Goal: Task Accomplishment & Management: Manage account settings

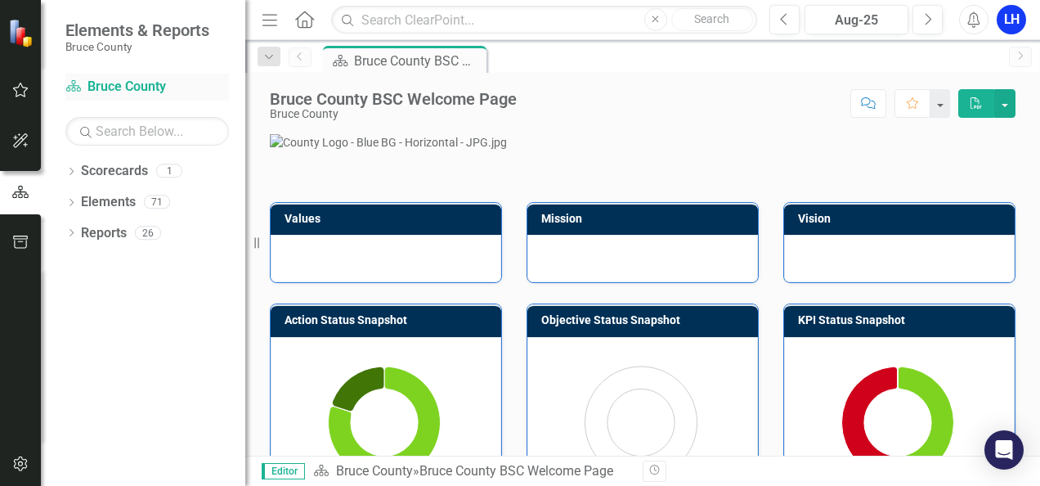
click at [141, 81] on link "Scorecard Bruce County" at bounding box center [146, 87] width 163 height 19
click at [74, 170] on icon "Dropdown" at bounding box center [70, 172] width 11 height 9
click at [129, 204] on link "Bruce County" at bounding box center [167, 202] width 155 height 19
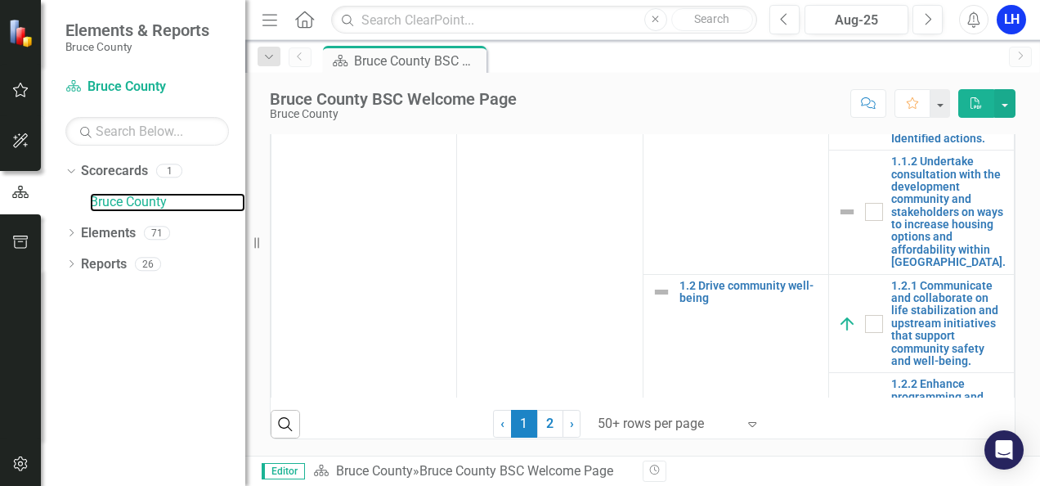
scroll to position [973, 0]
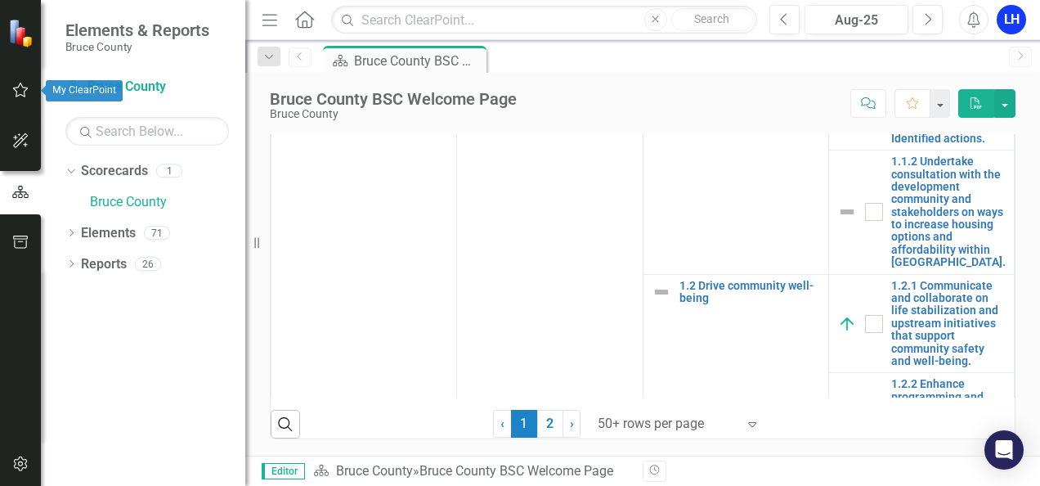
click at [18, 78] on button "button" at bounding box center [20, 91] width 37 height 34
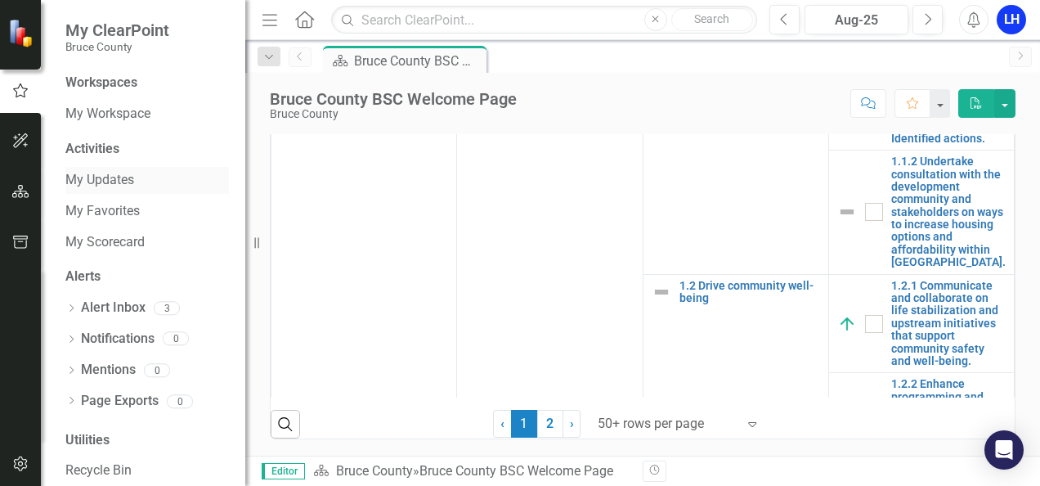
click at [104, 179] on link "My Updates" at bounding box center [146, 180] width 163 height 19
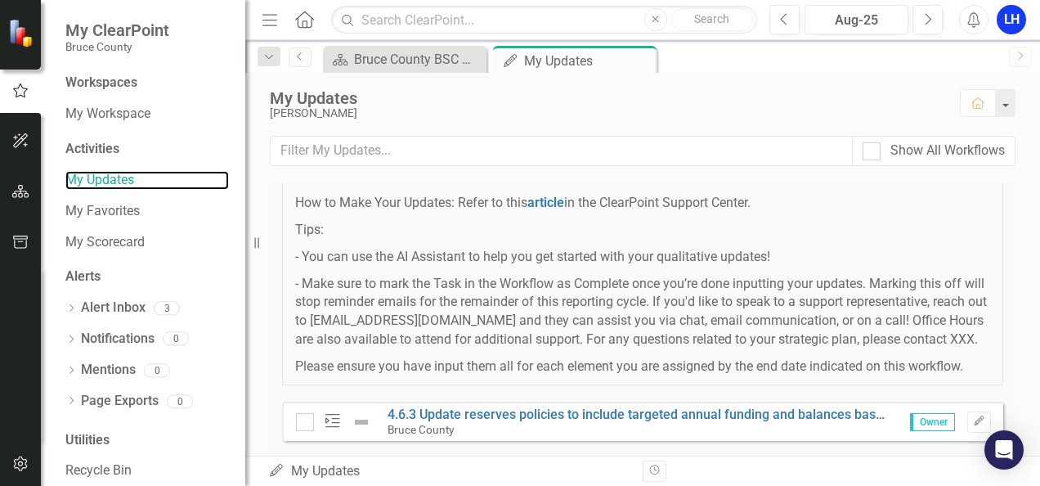
scroll to position [277, 0]
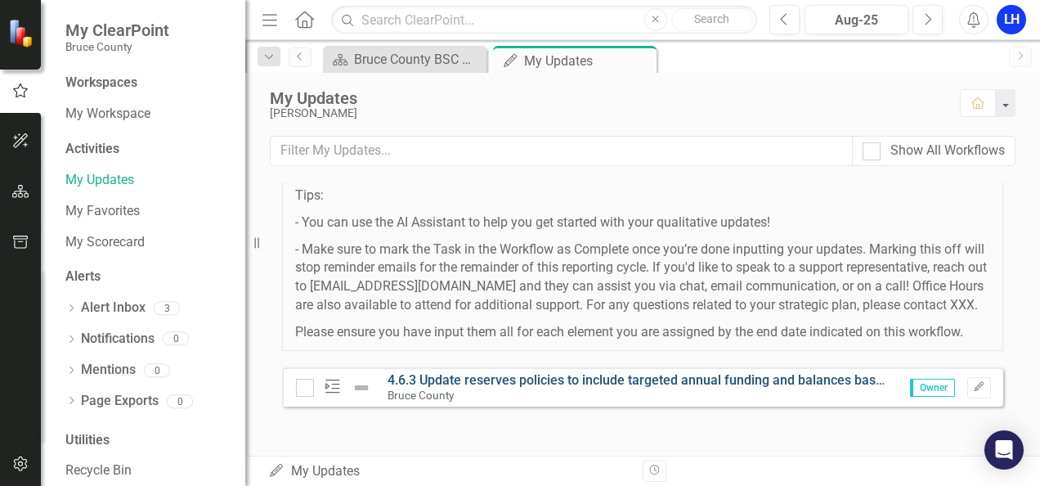
click at [662, 379] on link "4.6.3 Update reserves policies to include targeted annual funding and balances …" at bounding box center [893, 380] width 1013 height 16
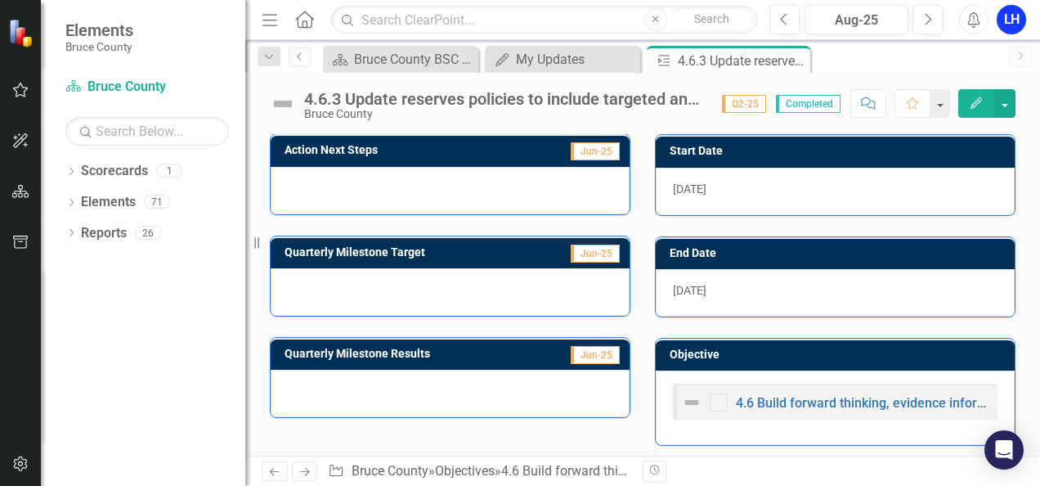
scroll to position [46, 0]
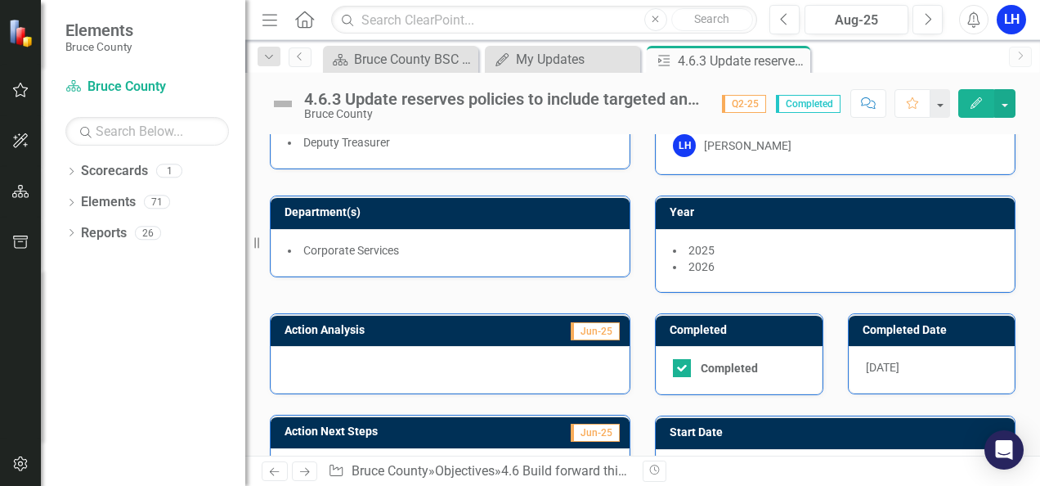
click at [1038, 119] on div "4.6.3 Update reserves policies to include targeted annual funding and balances …" at bounding box center [642, 97] width 795 height 49
click at [1035, 121] on div "4.6.3 Update reserves policies to include targeted annual funding and balances …" at bounding box center [642, 264] width 795 height 383
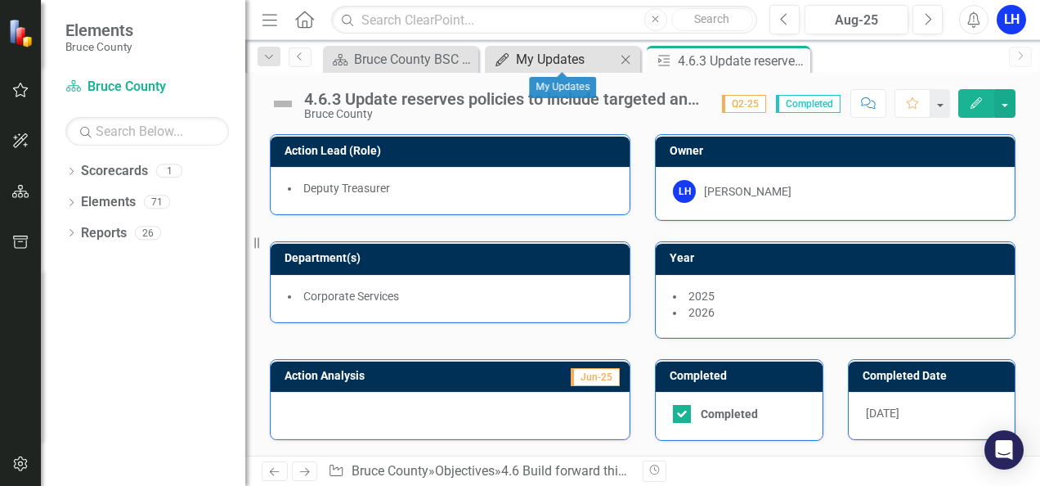
click at [535, 59] on div "My Updates" at bounding box center [566, 59] width 100 height 20
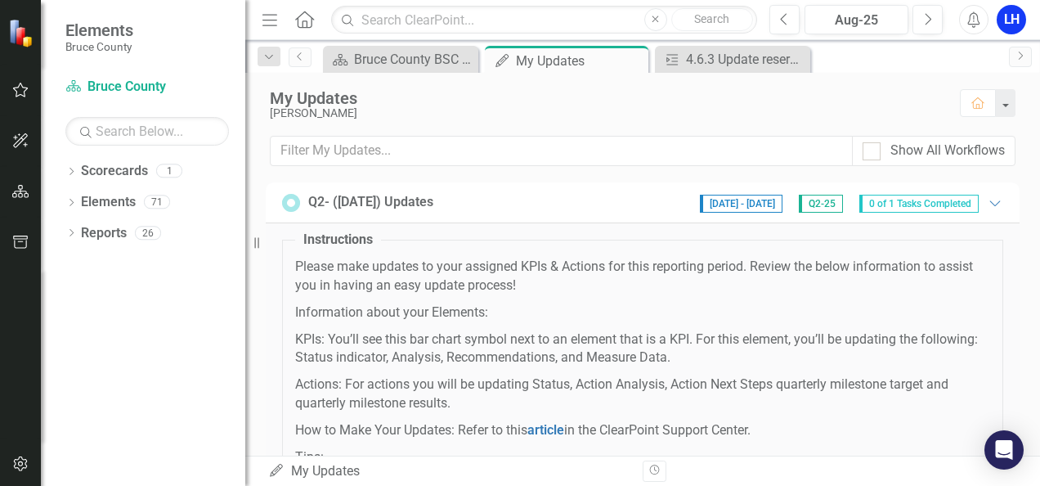
click at [889, 199] on span "0 of 1 Tasks Completed" at bounding box center [918, 204] width 119 height 18
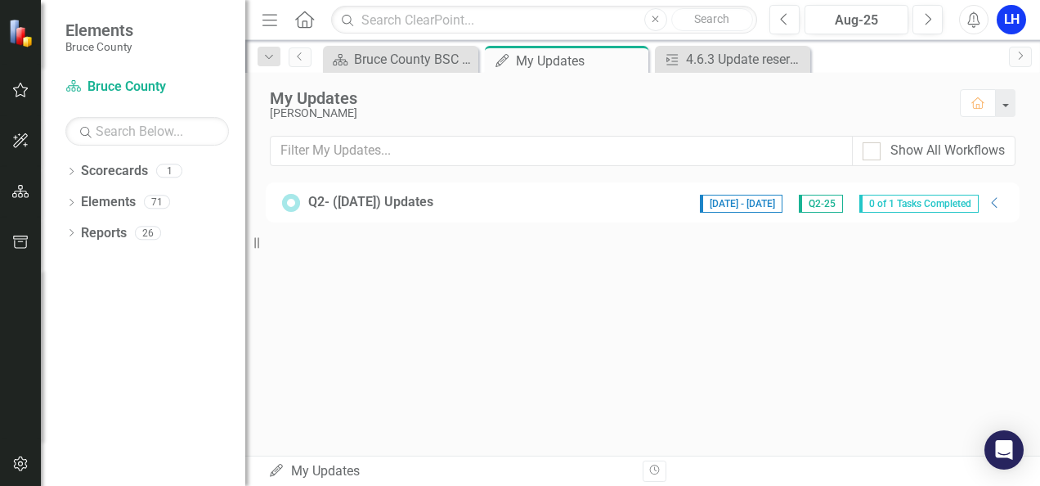
click at [938, 203] on span "0 of 1 Tasks Completed" at bounding box center [918, 204] width 119 height 18
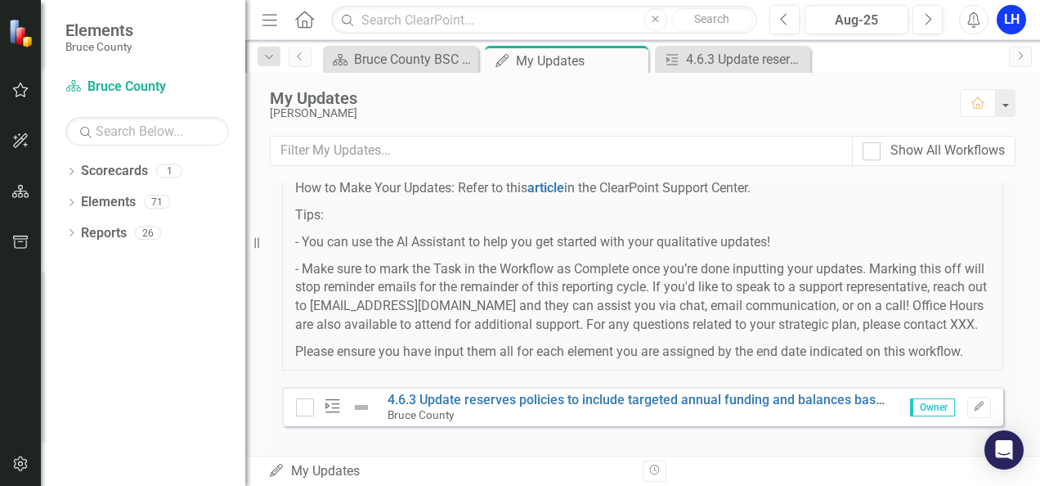
scroll to position [277, 0]
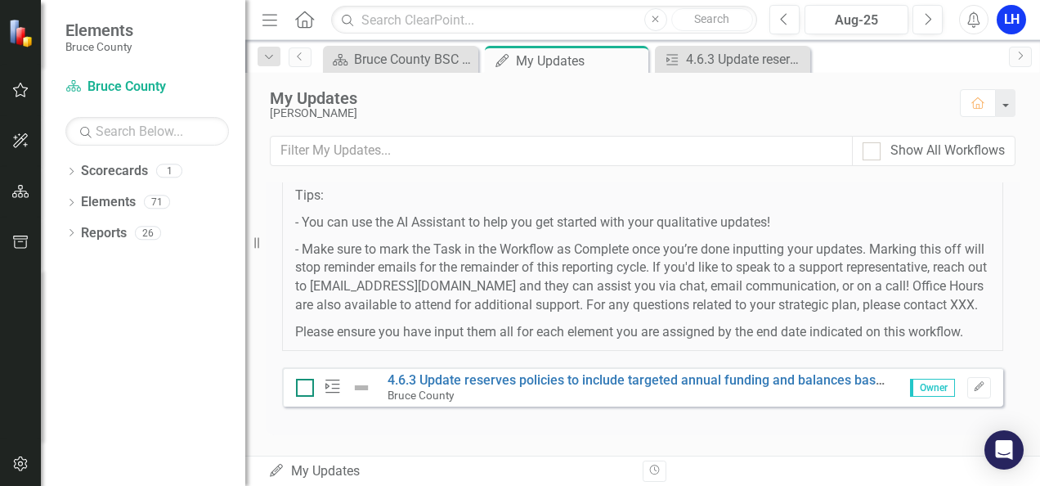
click at [301, 391] on div at bounding box center [305, 387] width 18 height 18
click at [301, 389] on input "checkbox" at bounding box center [301, 383] width 11 height 11
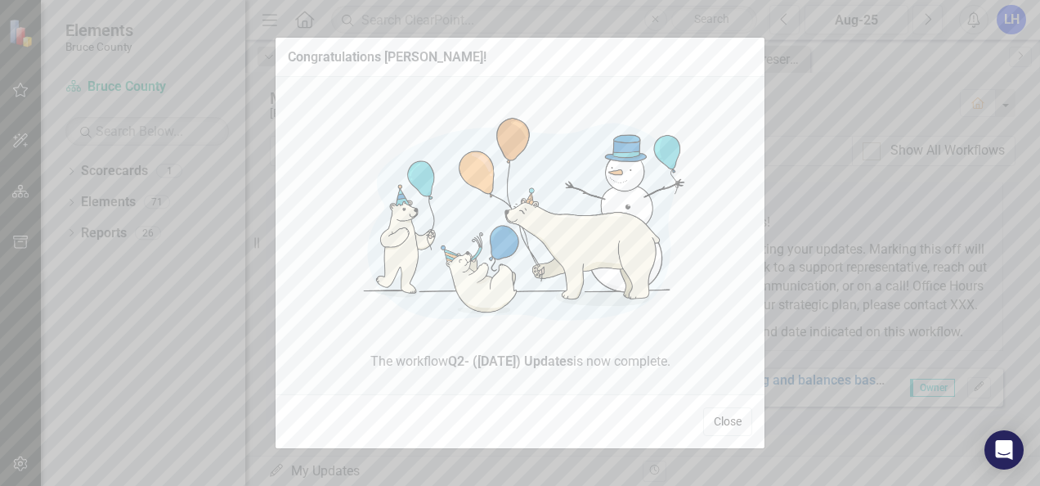
click at [723, 430] on button "Close" at bounding box center [727, 421] width 49 height 29
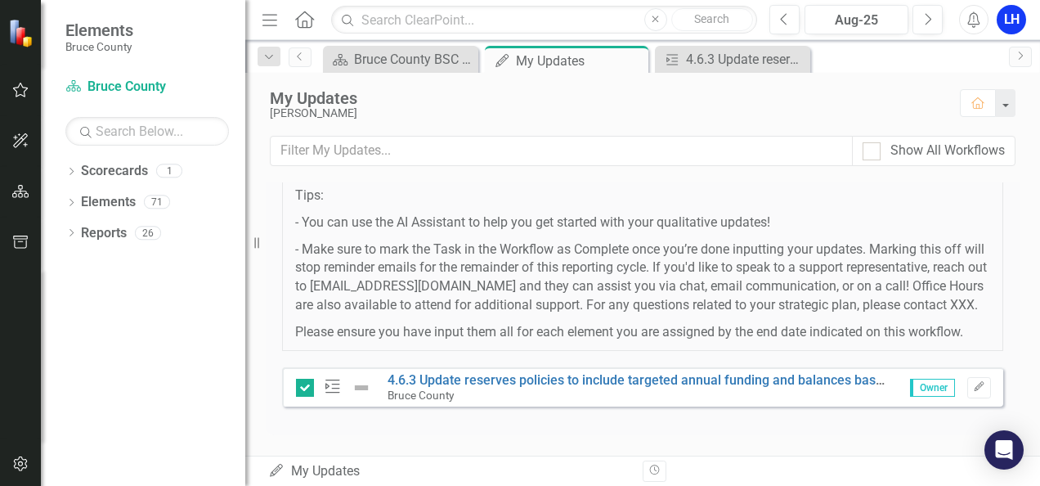
click at [332, 389] on icon "Action" at bounding box center [332, 386] width 21 height 16
click at [303, 387] on input "checkbox" at bounding box center [301, 383] width 11 height 11
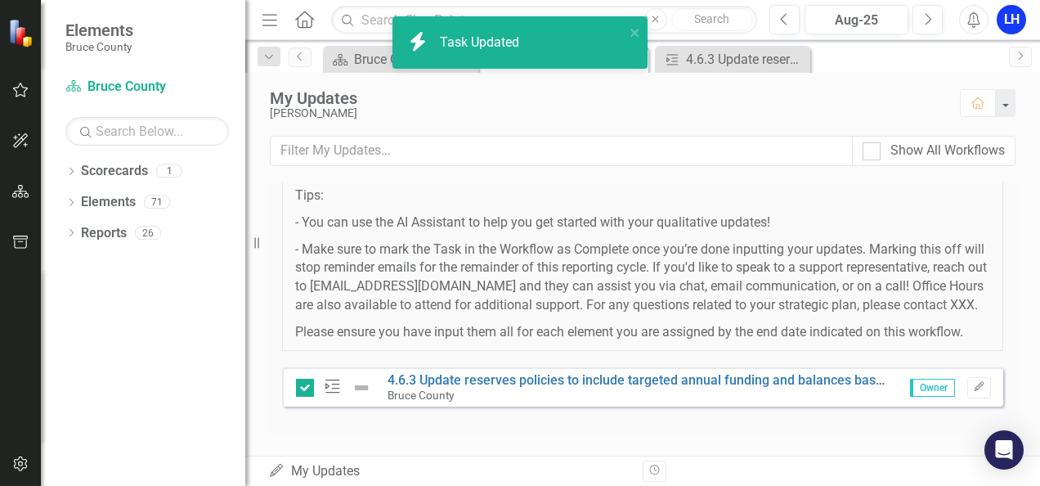
checkbox input "false"
click at [333, 386] on icon "Action" at bounding box center [332, 386] width 21 height 16
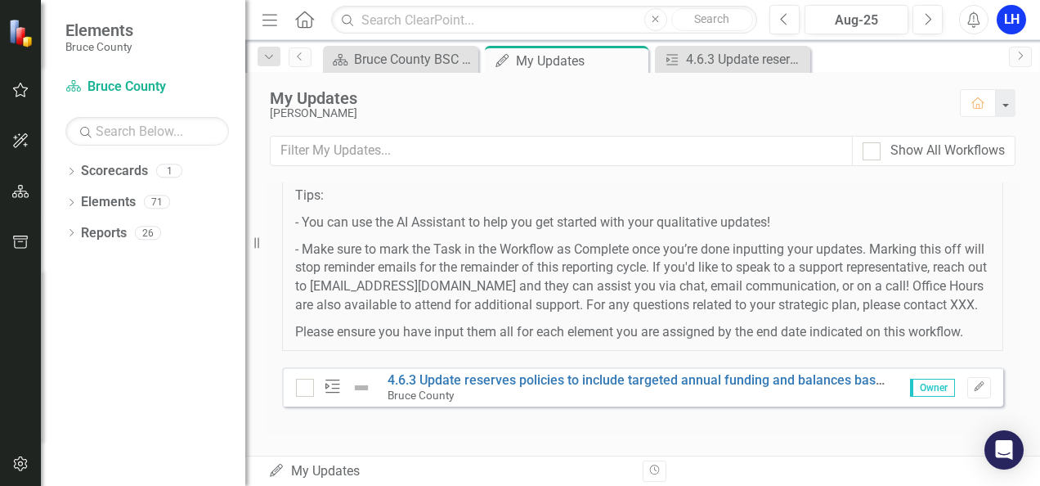
click at [360, 389] on img at bounding box center [362, 388] width 20 height 20
click at [109, 172] on link "Scorecards" at bounding box center [114, 171] width 67 height 19
click at [87, 173] on link "Scorecards" at bounding box center [114, 171] width 67 height 19
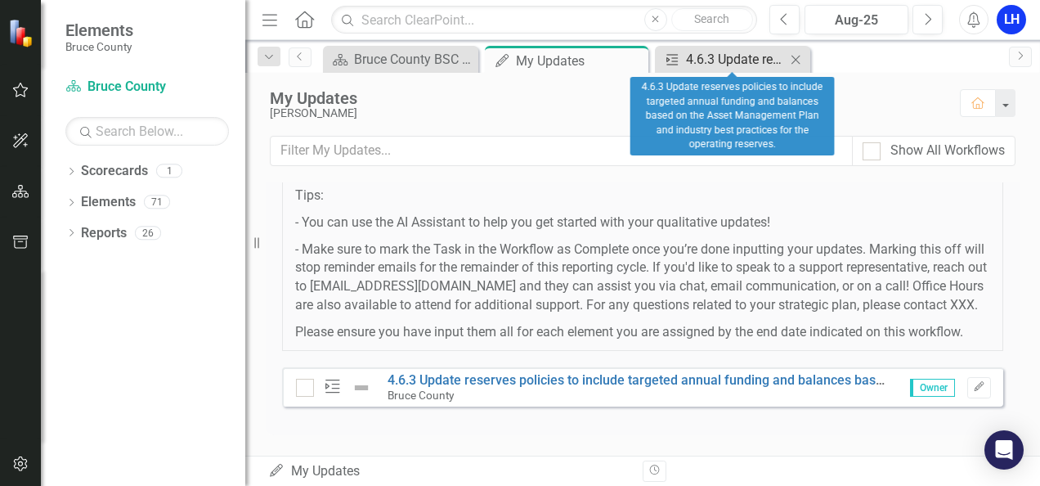
click at [729, 54] on div "4.6.3 Update reserves policies to include targeted annual funding and balances …" at bounding box center [736, 59] width 100 height 20
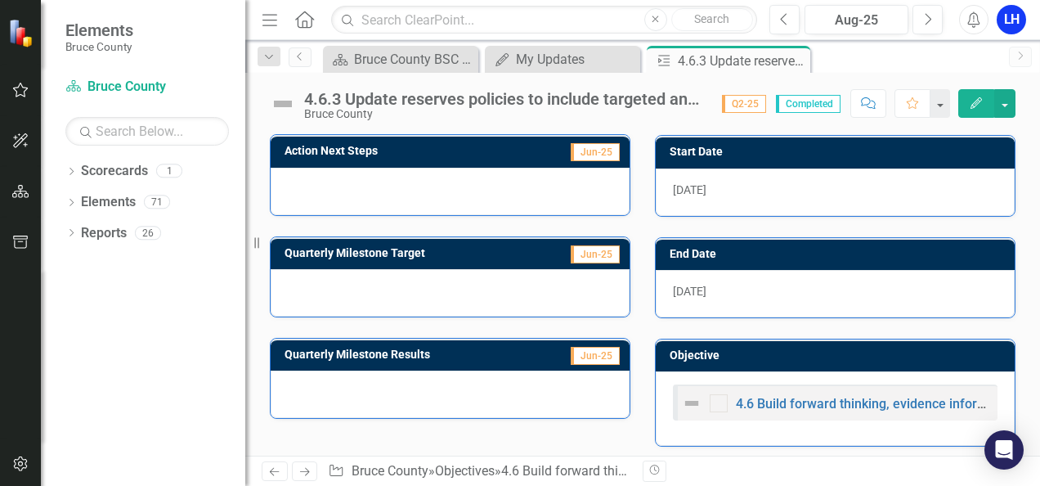
scroll to position [327, 0]
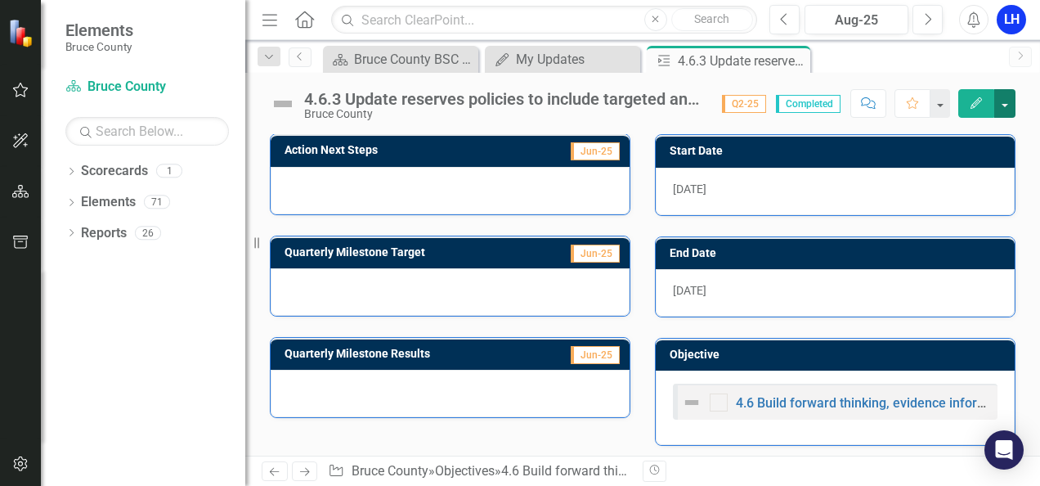
click at [1002, 108] on button "button" at bounding box center [1004, 103] width 21 height 29
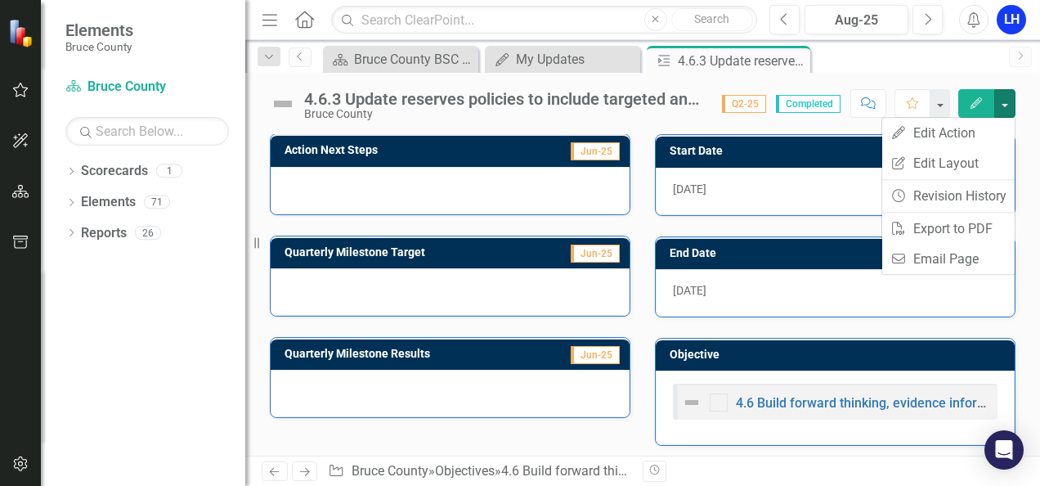
click at [916, 65] on div "Scorecard Bruce County BSC Welcome Page Close My Updates My Updates Close Actio…" at bounding box center [660, 59] width 681 height 26
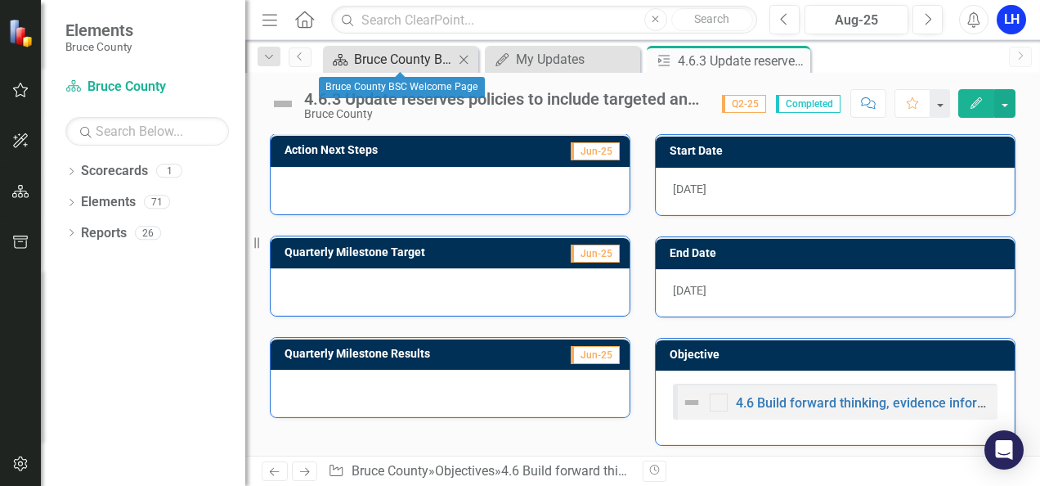
click at [437, 62] on div "Bruce County BSC Welcome Page" at bounding box center [404, 59] width 100 height 20
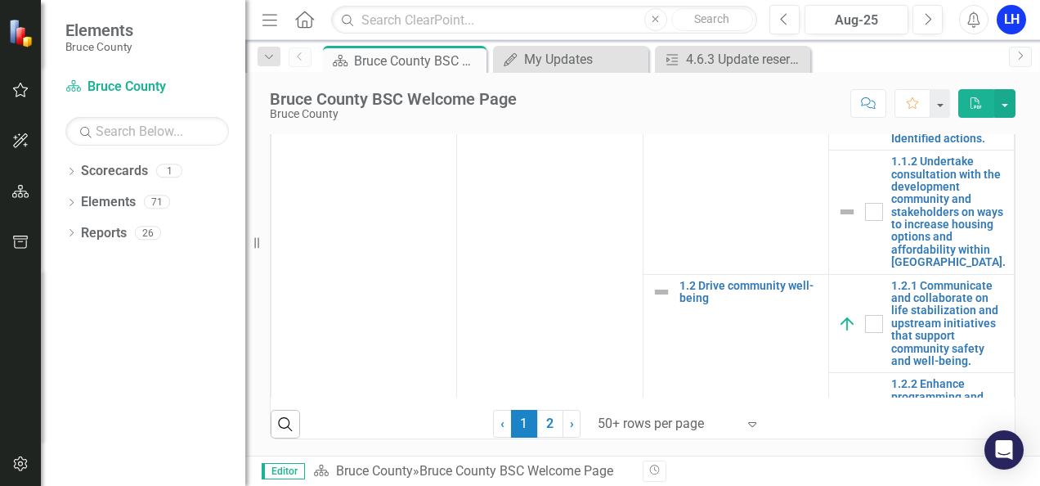
scroll to position [973, 0]
click at [544, 428] on link "2" at bounding box center [550, 424] width 26 height 28
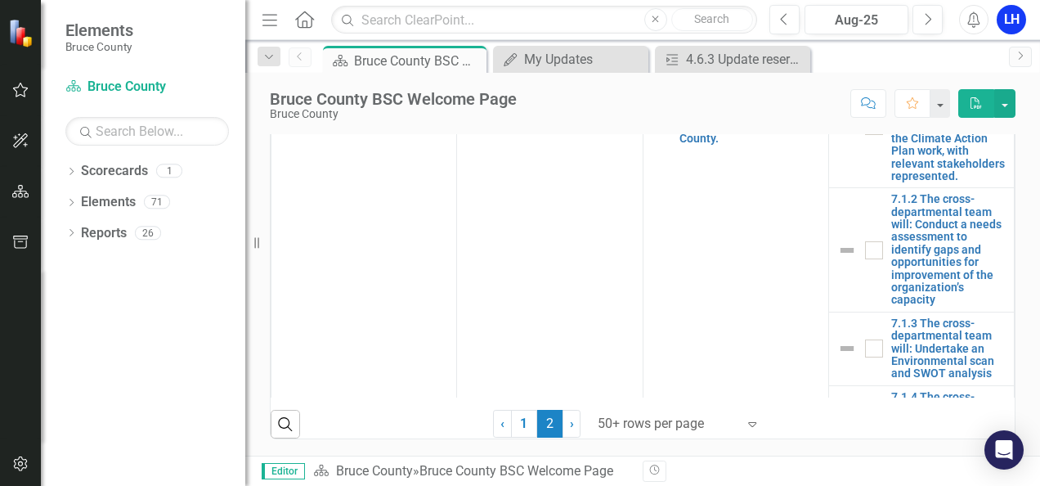
checkbox input "false"
click at [512, 426] on link "1" at bounding box center [524, 424] width 26 height 28
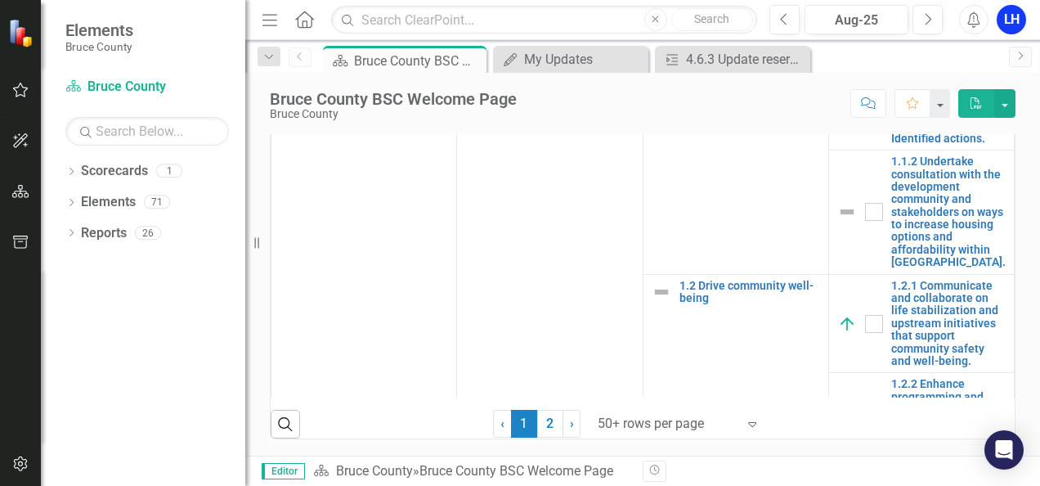
checkbox input "true"
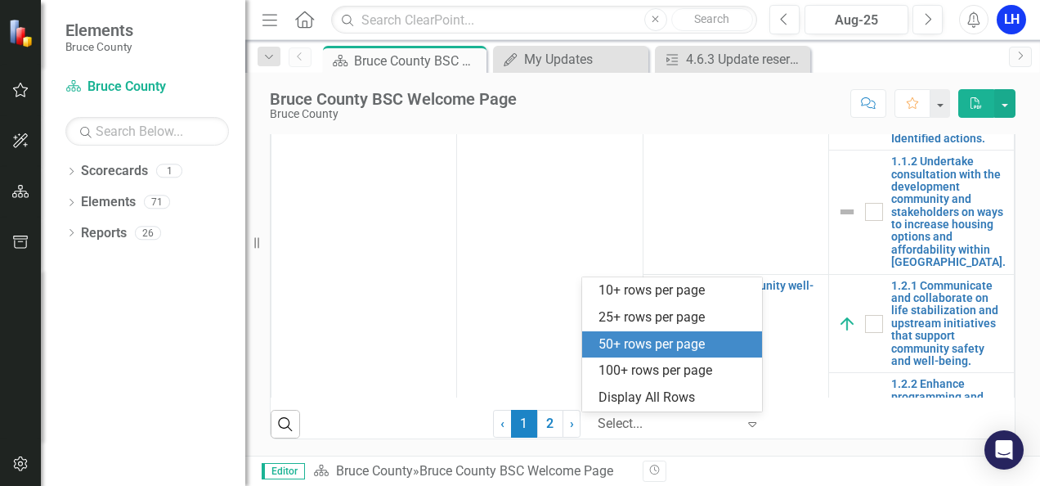
click at [746, 428] on icon "Expand" at bounding box center [752, 423] width 16 height 13
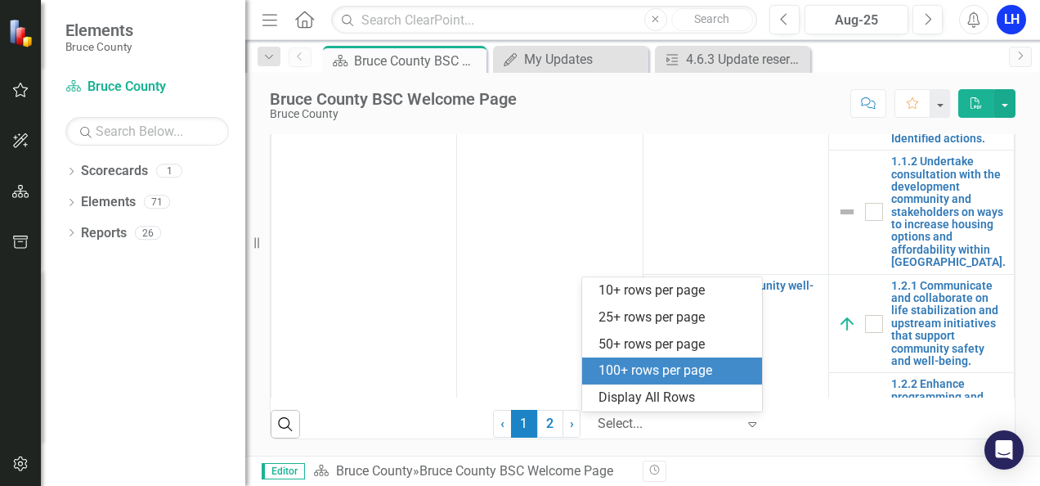
click at [679, 369] on div "100+ rows per page" at bounding box center [675, 370] width 154 height 19
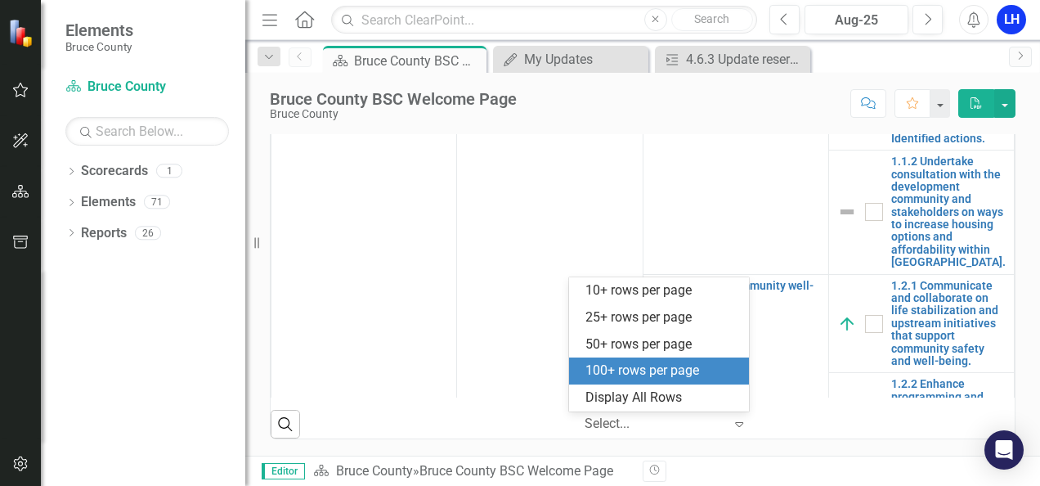
click at [731, 423] on icon "Expand" at bounding box center [739, 423] width 16 height 13
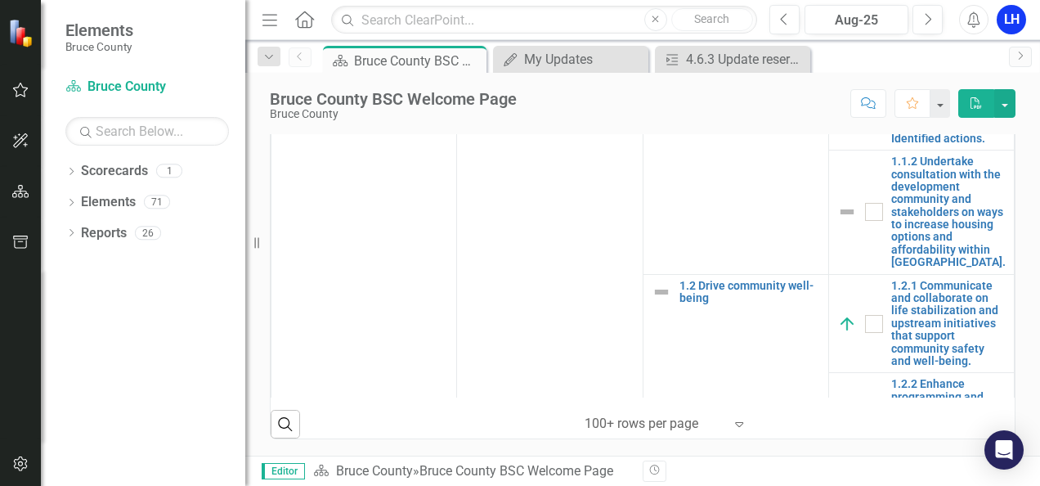
click at [731, 423] on icon "Expand" at bounding box center [739, 423] width 16 height 13
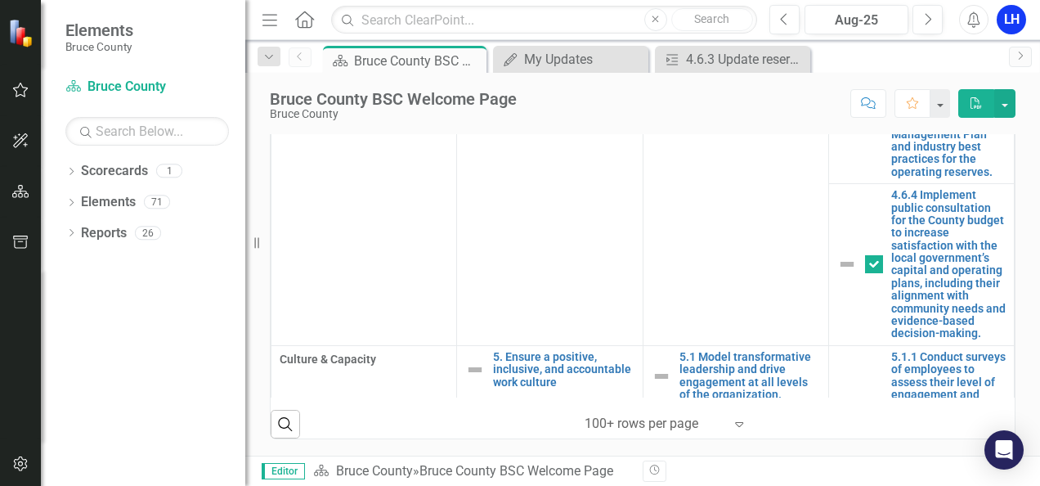
scroll to position [4141, 0]
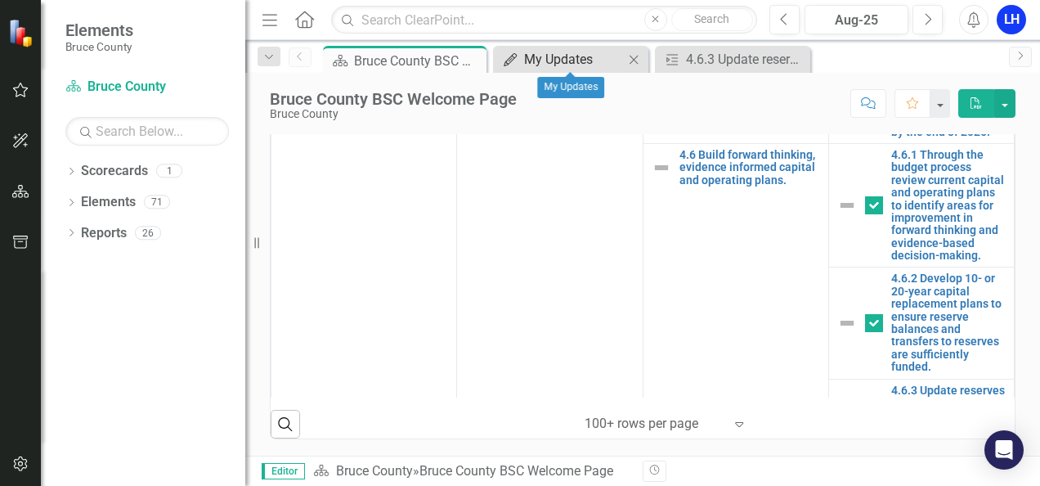
click at [561, 58] on div "My Updates" at bounding box center [574, 59] width 100 height 20
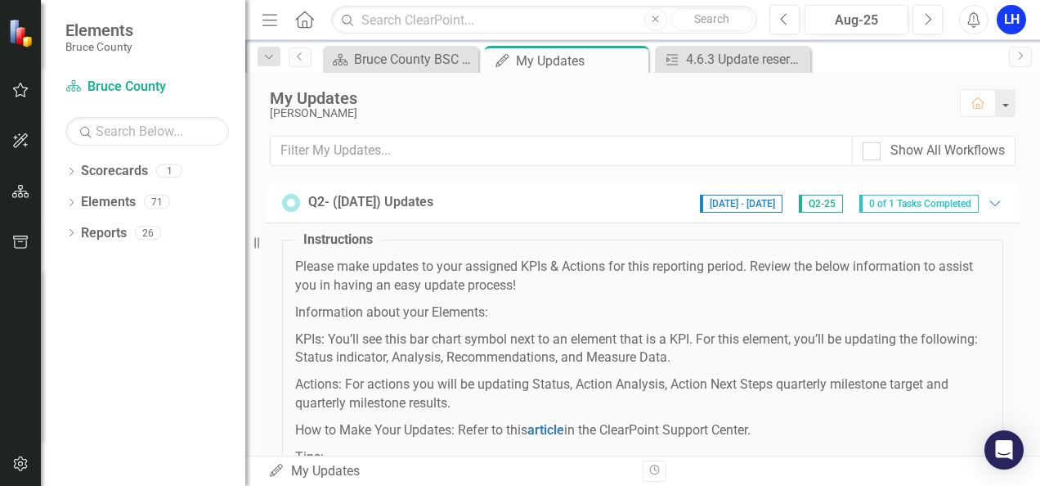
scroll to position [240, 0]
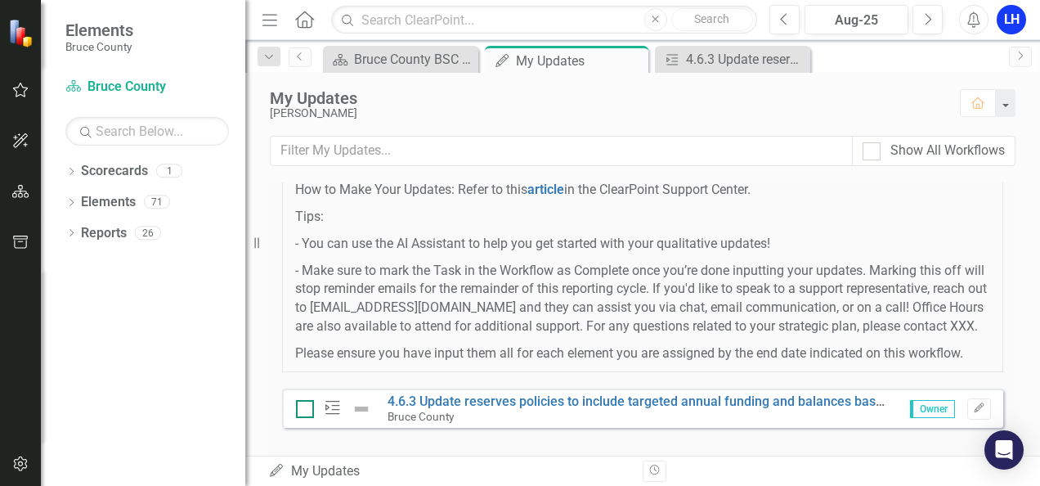
click at [309, 418] on div at bounding box center [305, 409] width 18 height 18
click at [307, 410] on input "checkbox" at bounding box center [301, 405] width 11 height 11
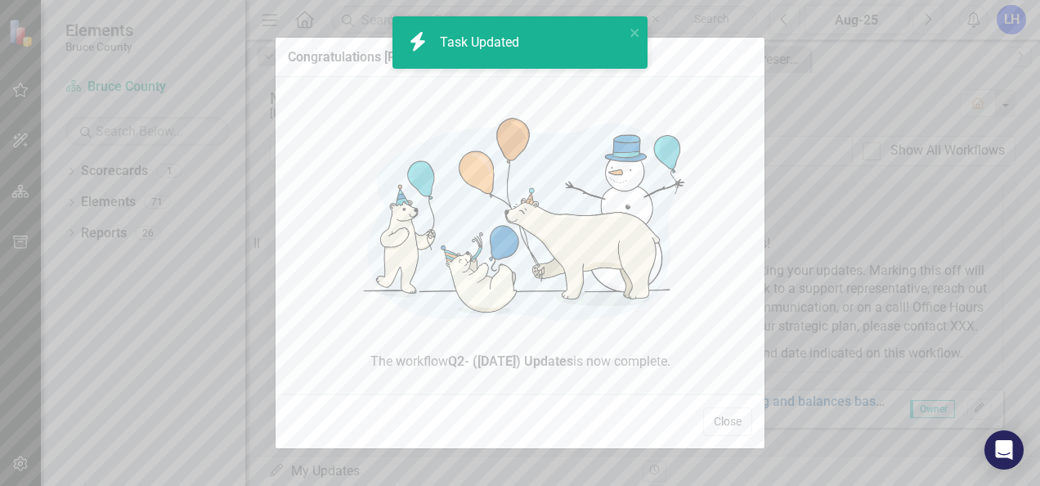
checkbox input "true"
click at [736, 422] on button "Close" at bounding box center [727, 421] width 49 height 29
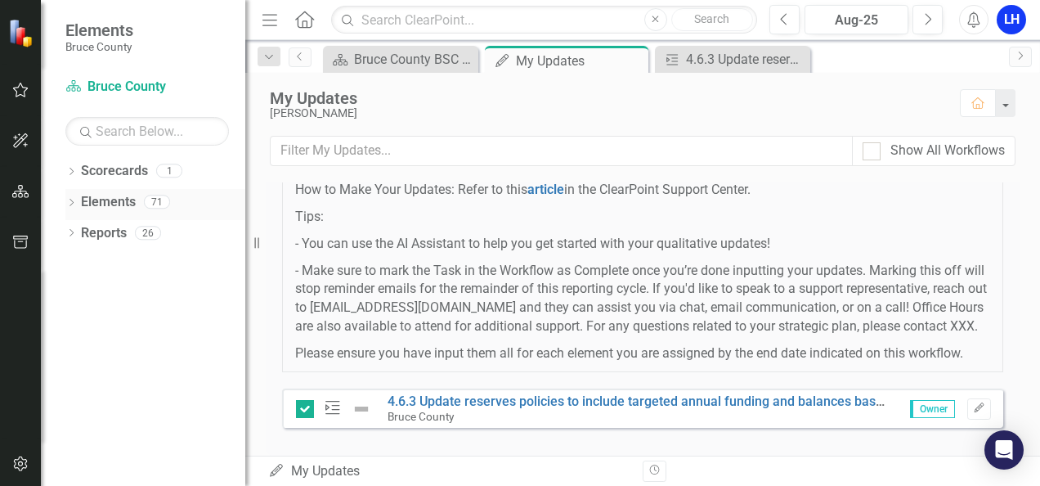
click at [103, 203] on link "Elements" at bounding box center [108, 202] width 55 height 19
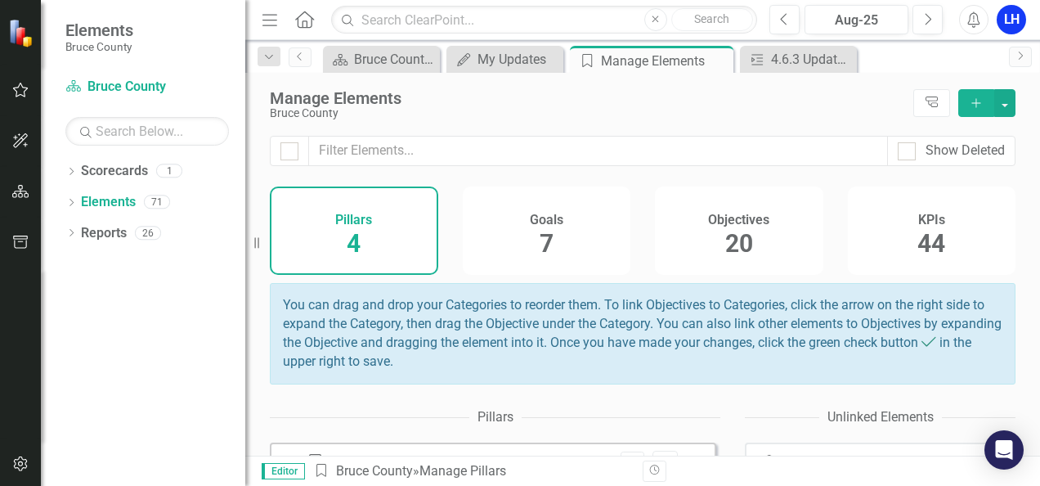
click at [928, 225] on h4 "KPIs" at bounding box center [931, 220] width 27 height 15
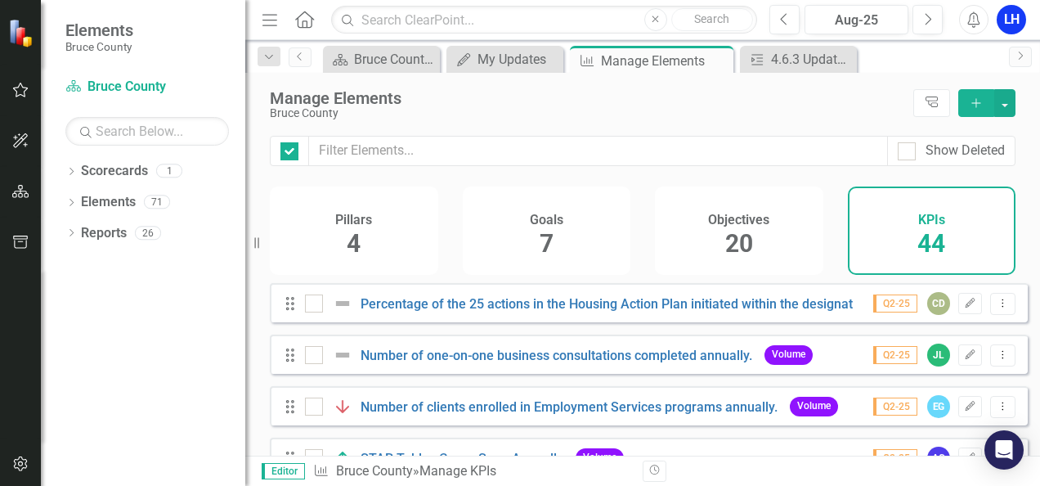
checkbox input "false"
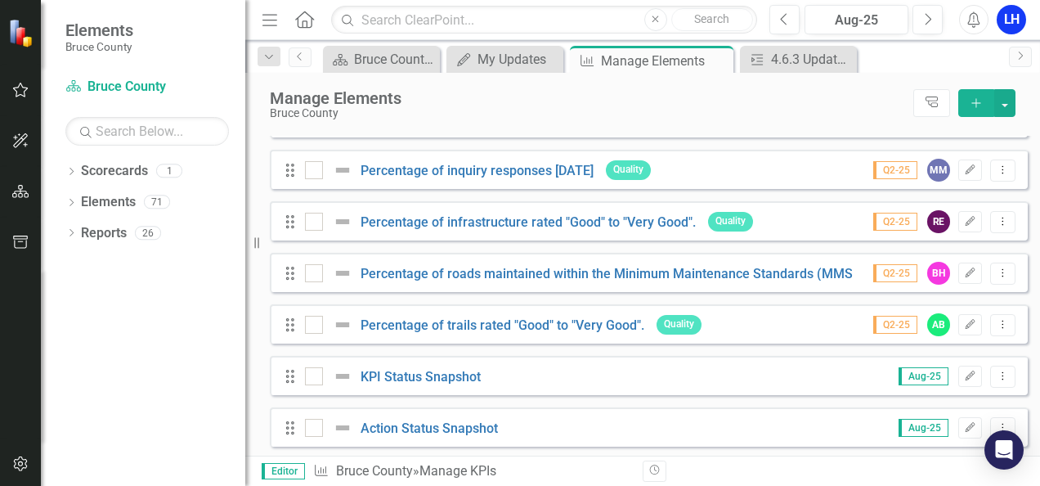
scroll to position [2104, 0]
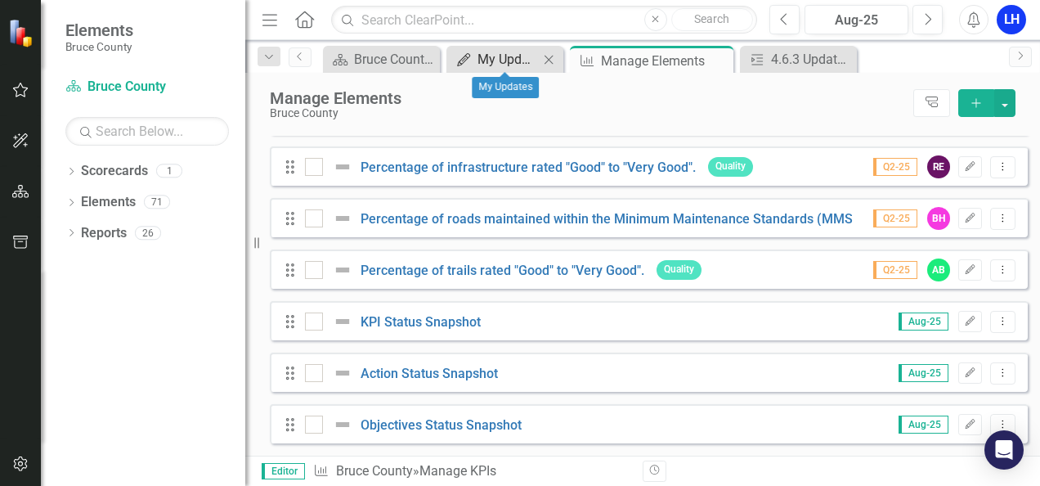
click at [476, 67] on link "My Updates My Updates" at bounding box center [494, 59] width 88 height 20
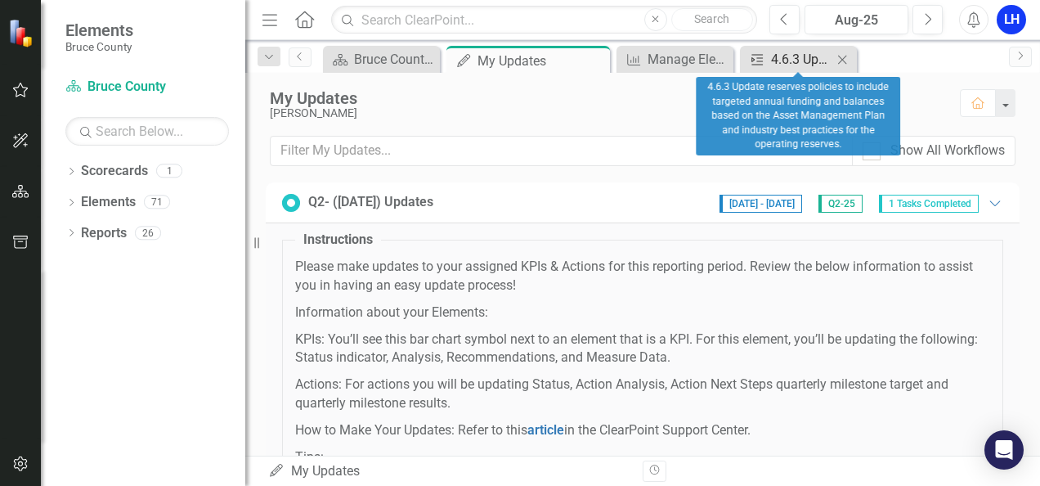
click at [788, 56] on div "4.6.3 Update reserves policies to include targeted annual funding and balances …" at bounding box center [801, 59] width 61 height 20
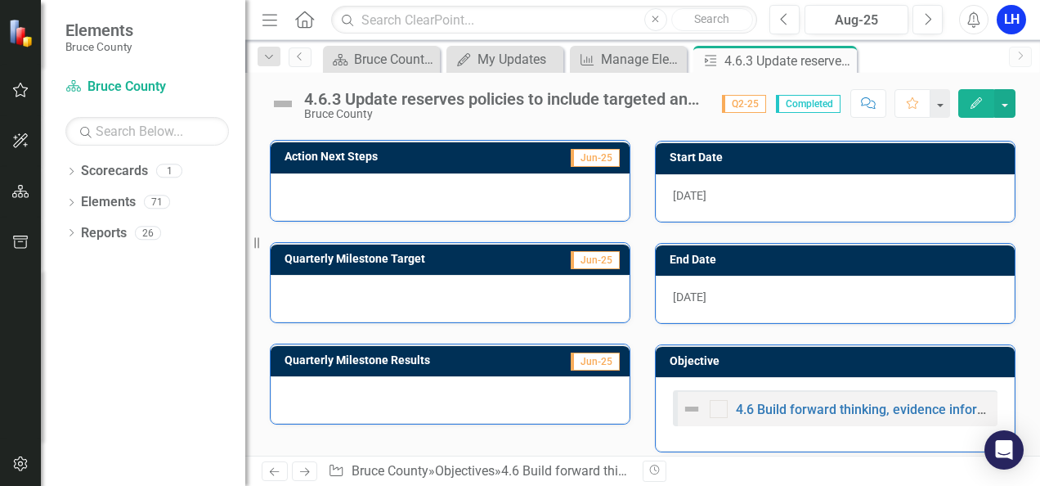
scroll to position [327, 0]
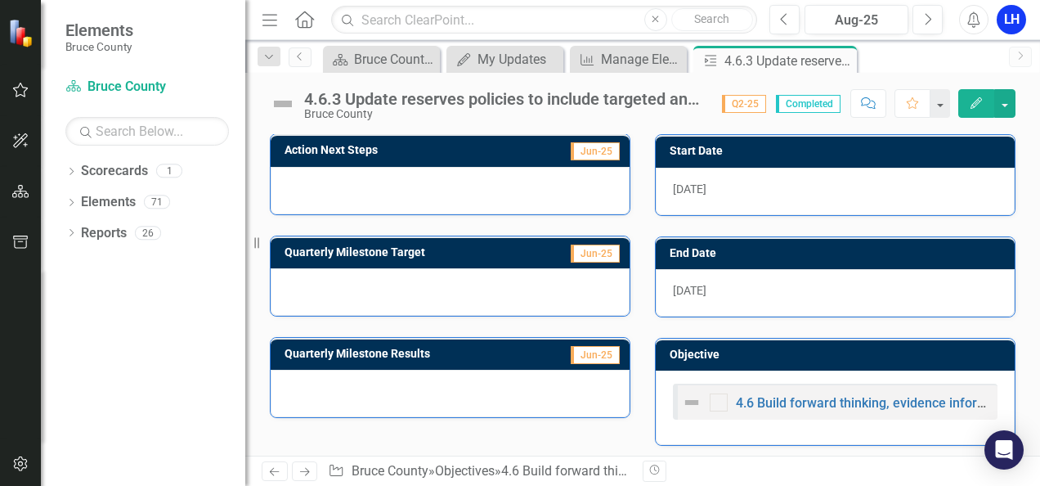
click at [976, 103] on icon "button" at bounding box center [975, 102] width 11 height 11
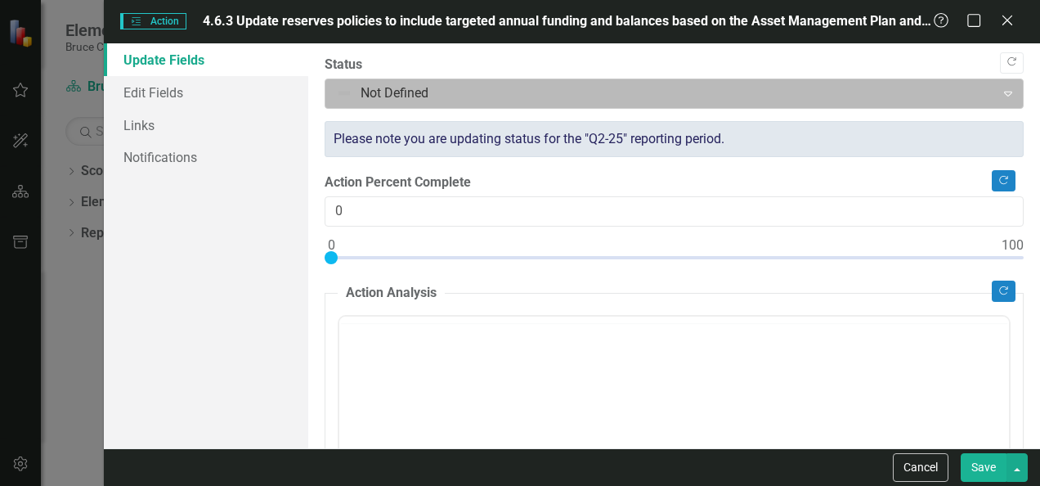
scroll to position [0, 0]
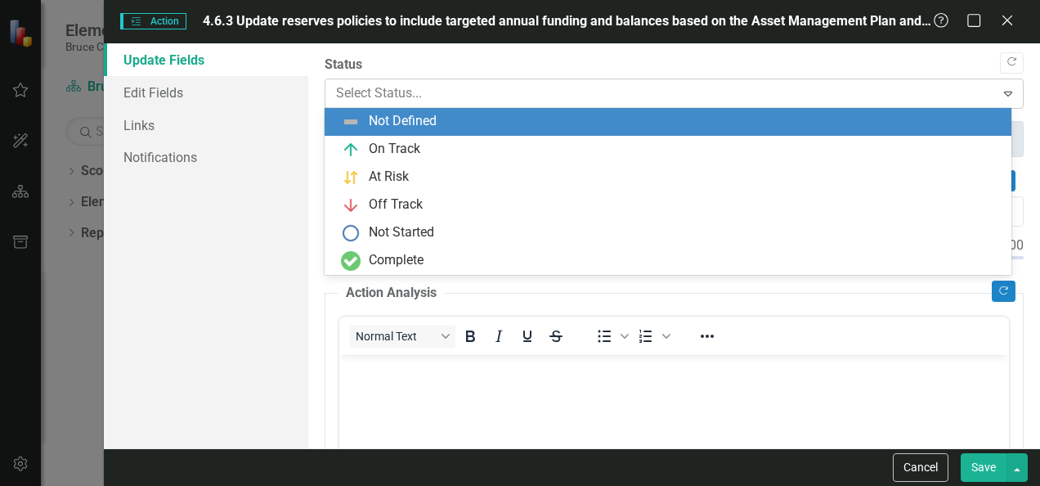
click at [712, 93] on div at bounding box center [660, 94] width 648 height 22
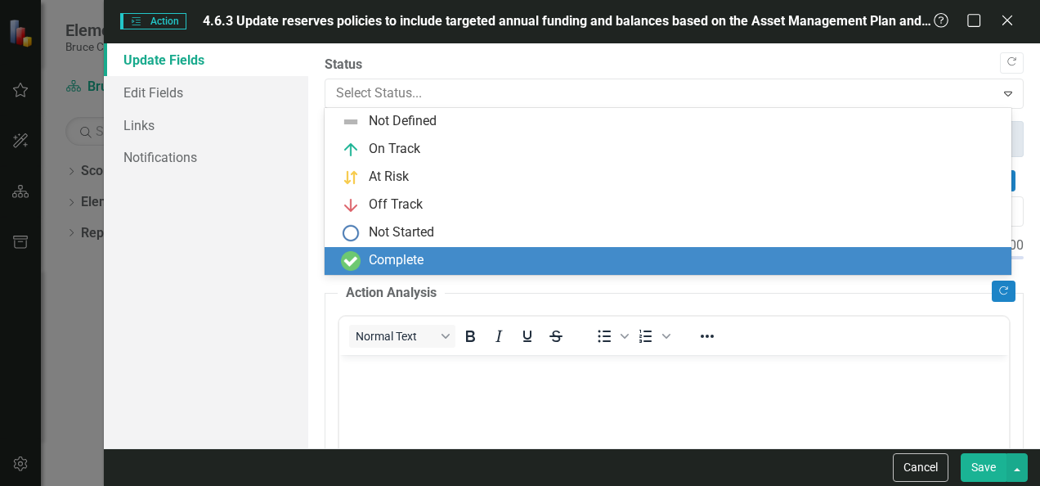
click at [517, 266] on div "Complete" at bounding box center [671, 261] width 661 height 20
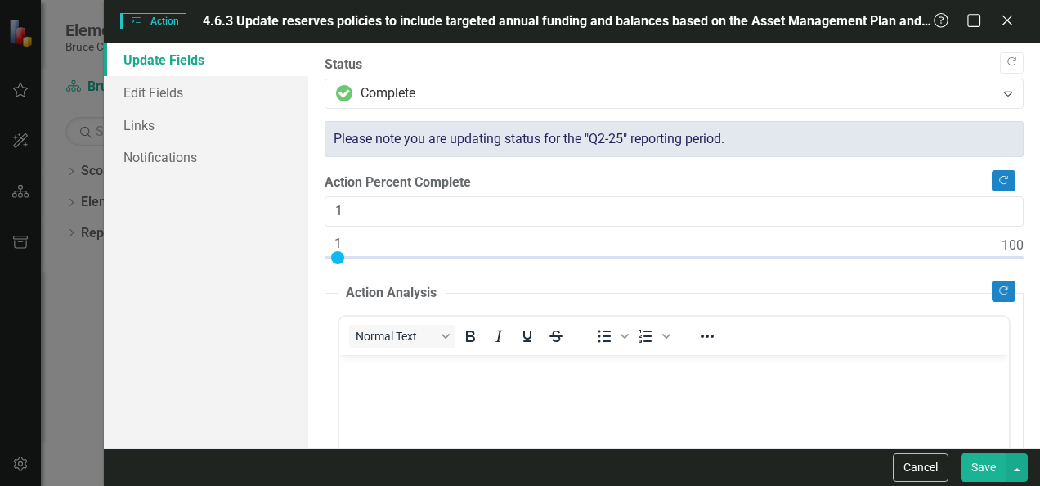
click at [338, 260] on div at bounding box center [674, 261] width 699 height 20
type input "100"
drag, startPoint x: 338, startPoint y: 260, endPoint x: 1029, endPoint y: 301, distance: 692.8
click at [1029, 301] on div ""Update" fields in ClearPoint are the fields that change from reporting period …" at bounding box center [674, 245] width 732 height 405
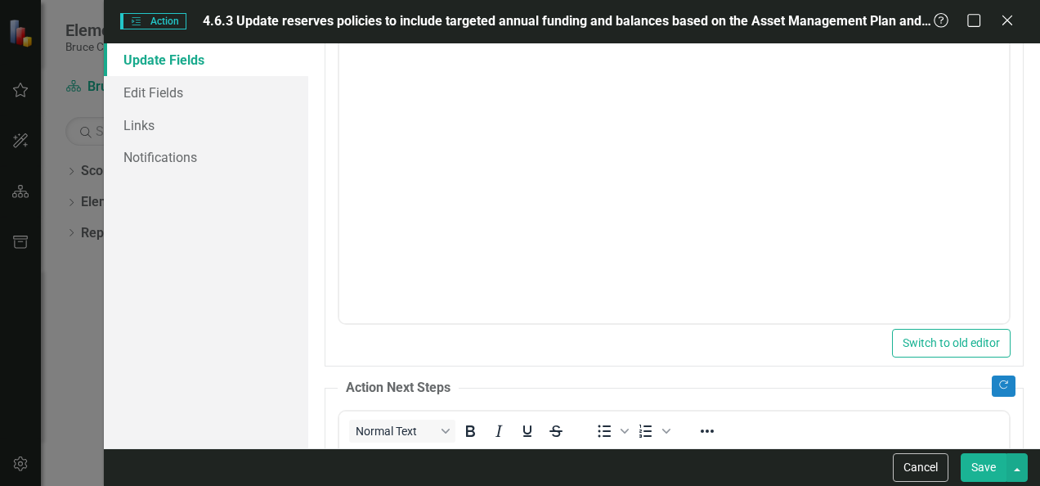
scroll to position [190, 0]
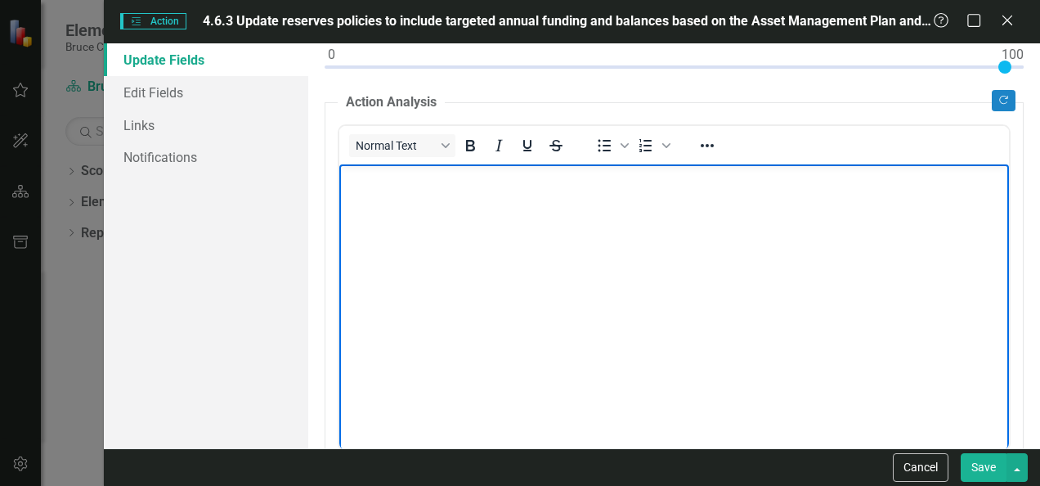
click at [554, 190] on body "Rich Text Area. Press ALT-0 for help." at bounding box center [674, 285] width 670 height 245
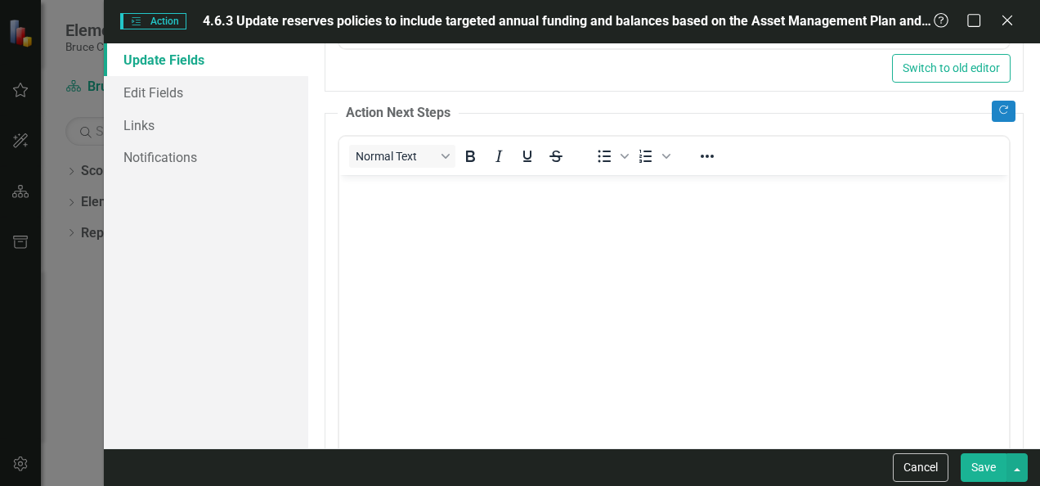
scroll to position [585, 0]
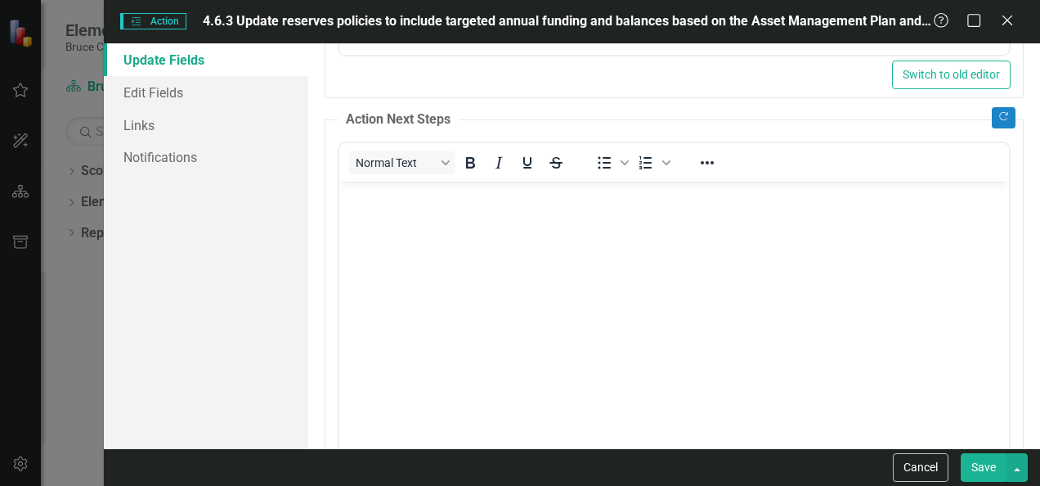
click at [706, 244] on body "Rich Text Area. Press ALT-0 for help." at bounding box center [674, 303] width 670 height 245
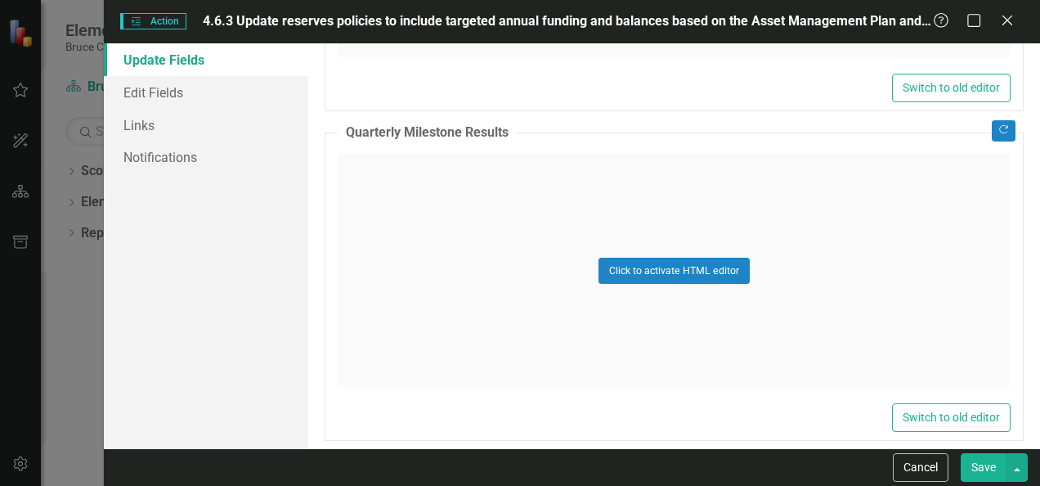
scroll to position [1327, 0]
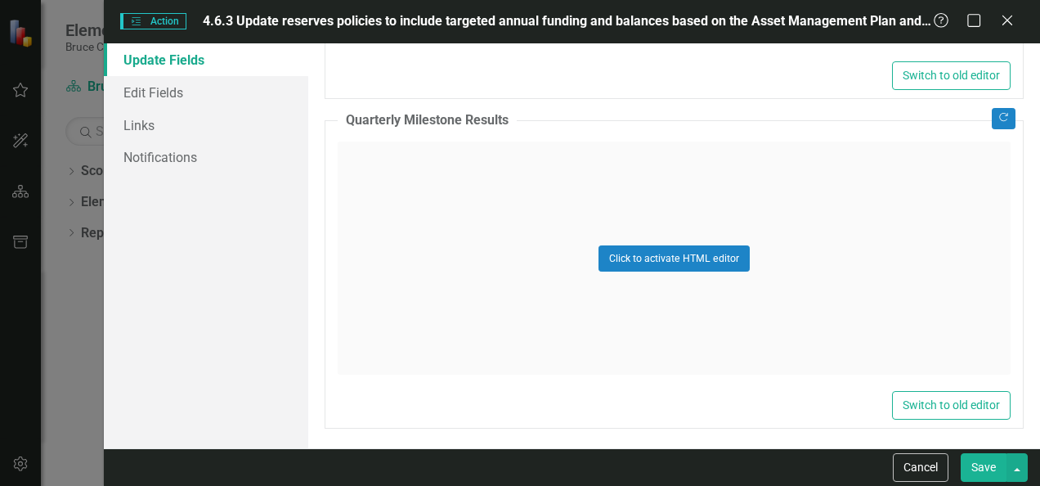
click at [988, 456] on button "Save" at bounding box center [984, 467] width 46 height 29
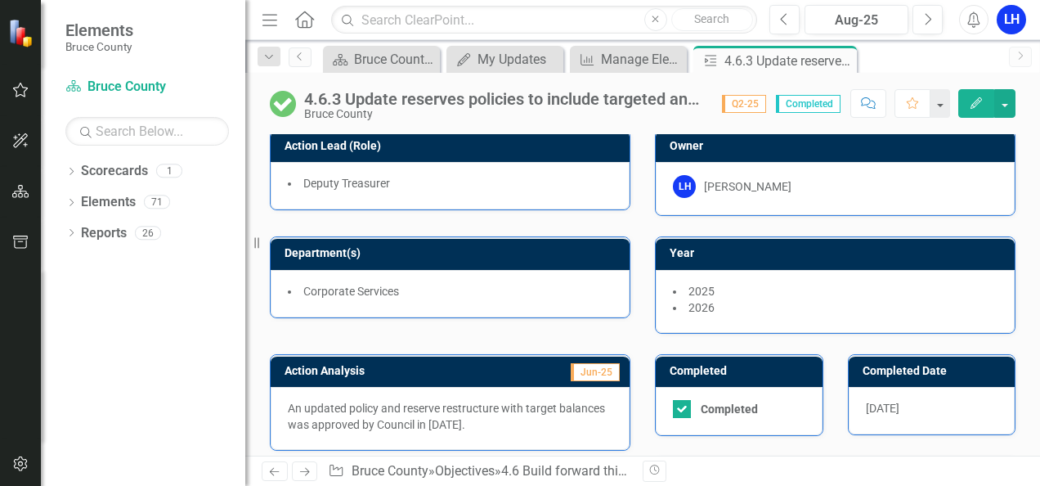
scroll to position [0, 0]
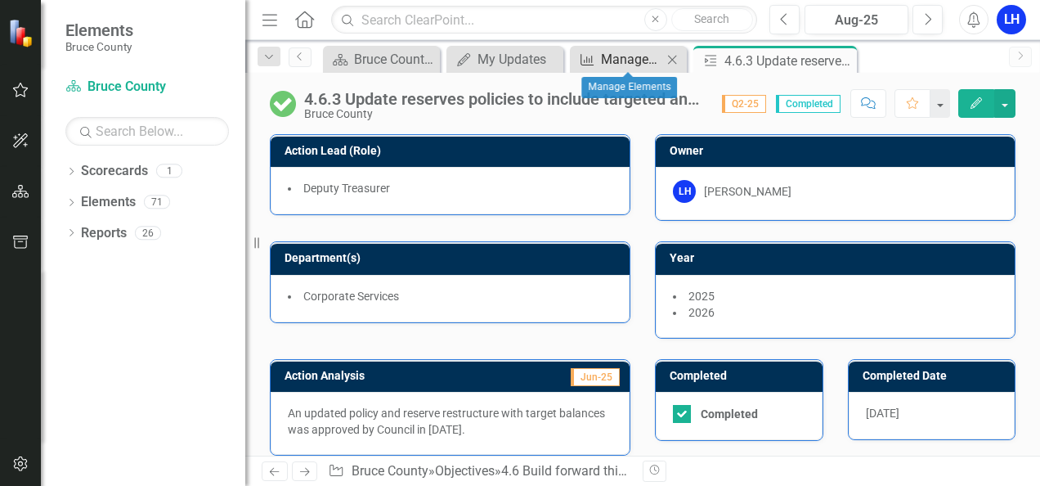
click at [629, 55] on div "Manage Elements" at bounding box center [631, 59] width 61 height 20
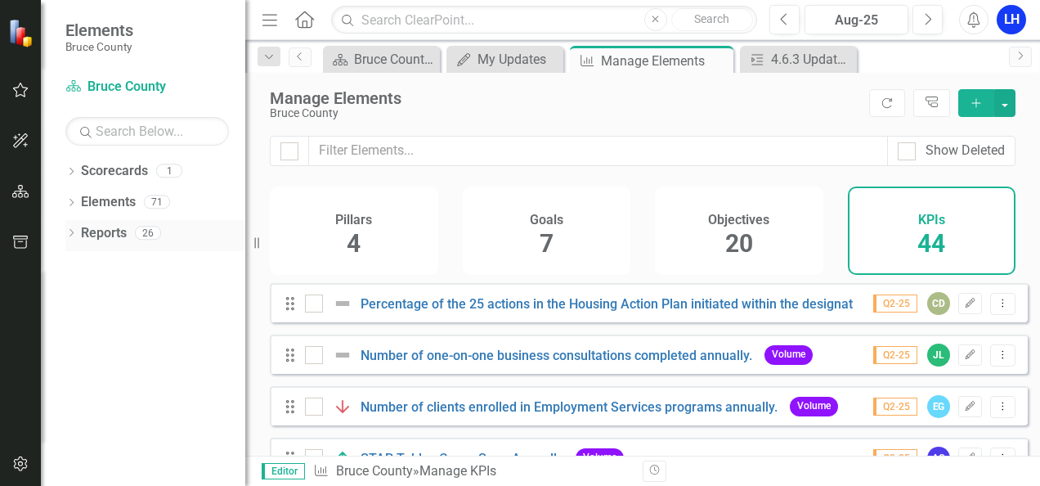
click at [106, 231] on link "Reports" at bounding box center [104, 233] width 46 height 19
click at [72, 235] on icon "Dropdown" at bounding box center [70, 234] width 11 height 9
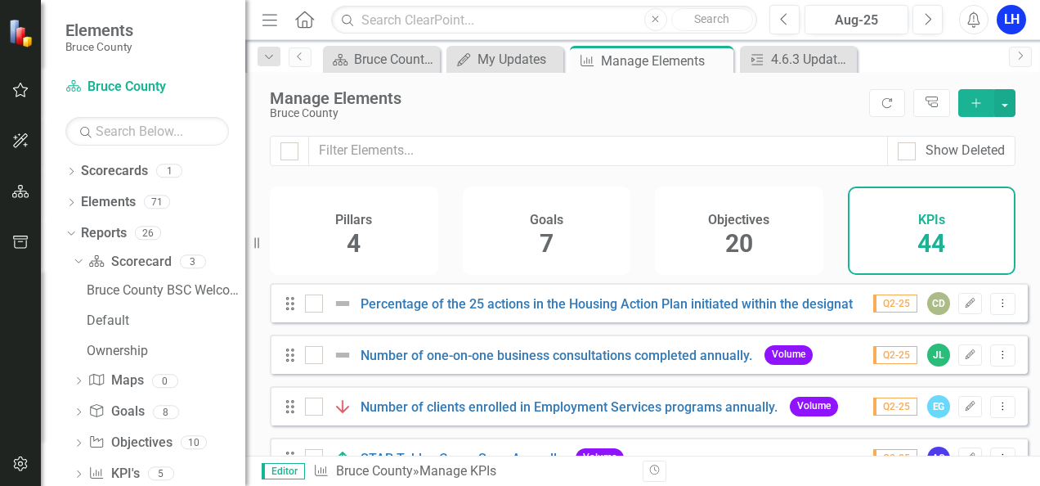
scroll to position [29, 0]
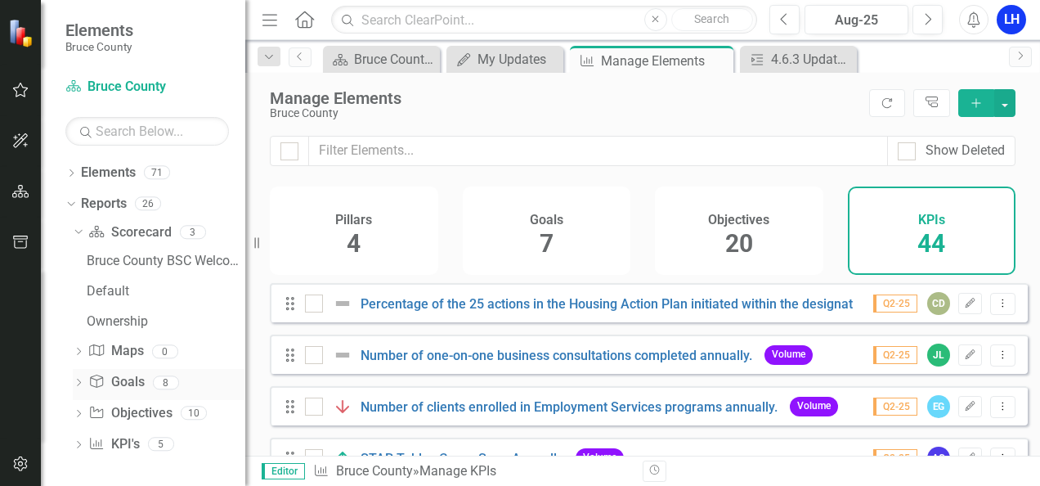
click at [77, 384] on icon "Dropdown" at bounding box center [78, 383] width 11 height 9
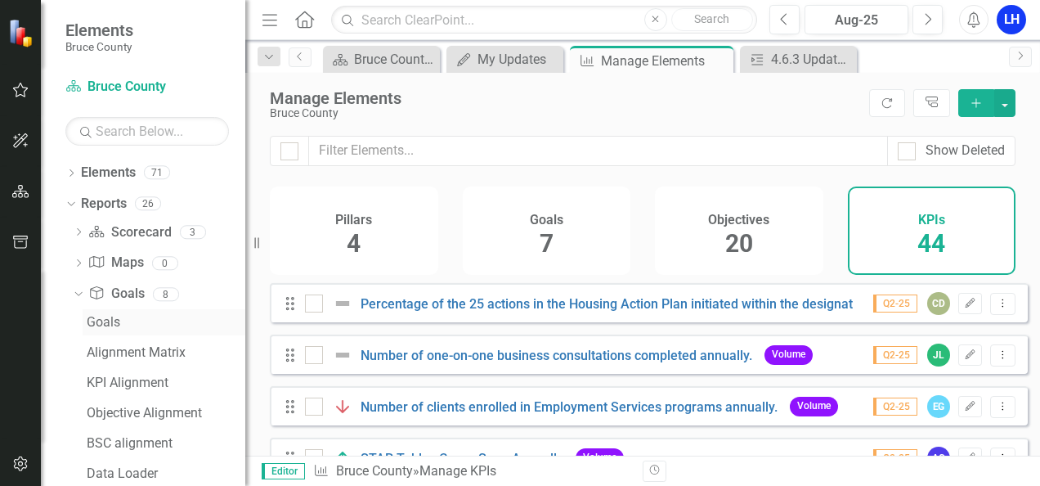
click at [108, 324] on div "Goals" at bounding box center [166, 322] width 159 height 15
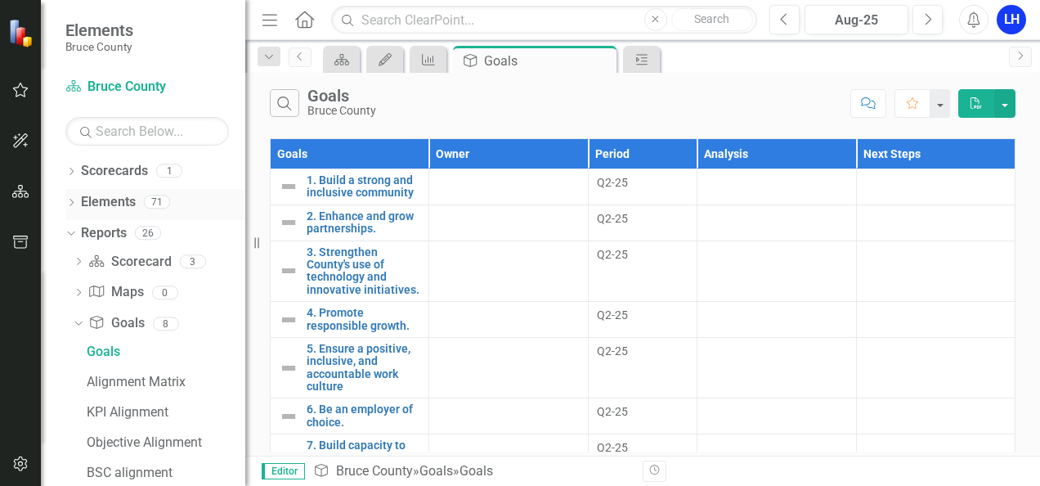
click at [69, 201] on icon "Dropdown" at bounding box center [70, 203] width 11 height 9
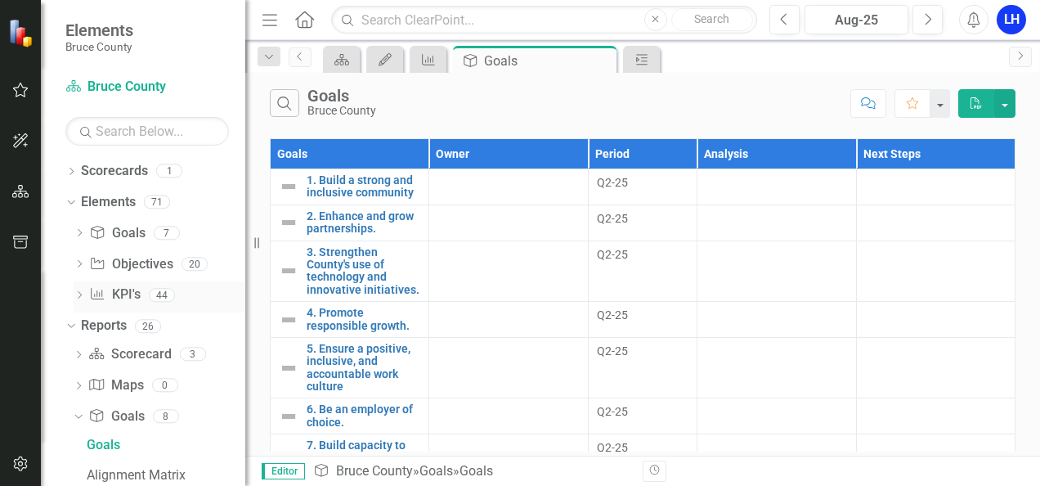
click at [99, 294] on icon at bounding box center [97, 293] width 13 height 11
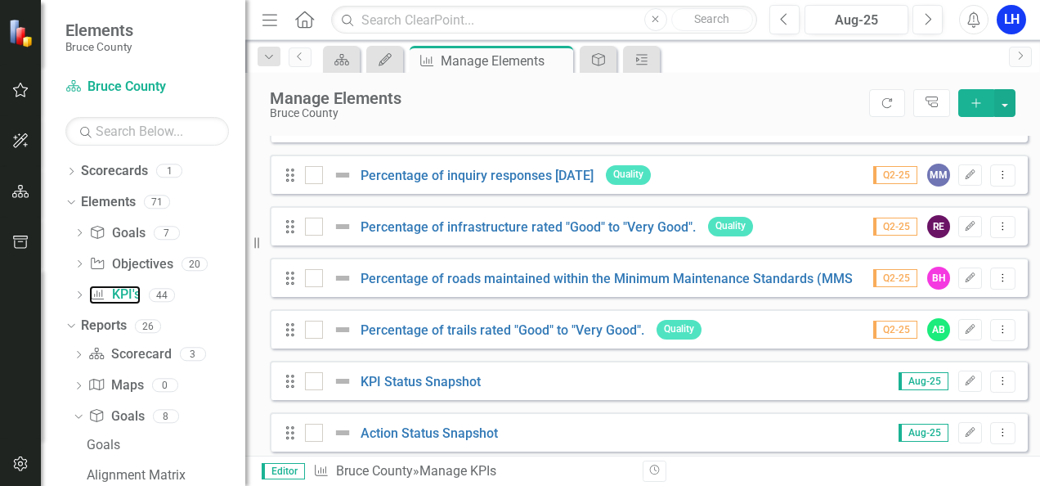
scroll to position [2104, 0]
